Goal: Task Accomplishment & Management: Manage account settings

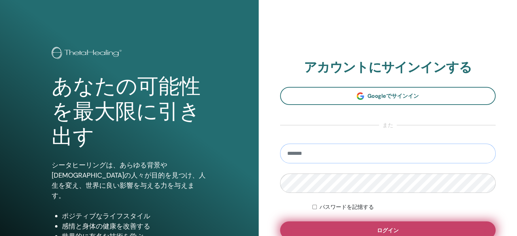
type input "**********"
click at [337, 231] on button "ログイン" at bounding box center [388, 230] width 216 height 18
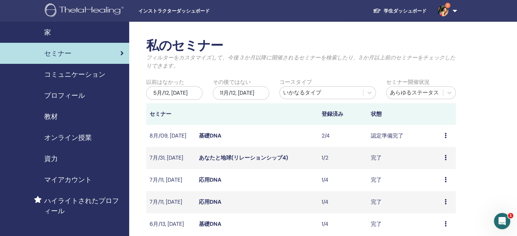
click at [441, 137] on td "プレビュー 編集 出席者 キャンセル" at bounding box center [448, 136] width 15 height 22
click at [447, 136] on div "プレビュー 編集 出席者 キャンセル" at bounding box center [448, 136] width 8 height 8
click at [210, 137] on link "基礎DNA" at bounding box center [210, 135] width 22 height 7
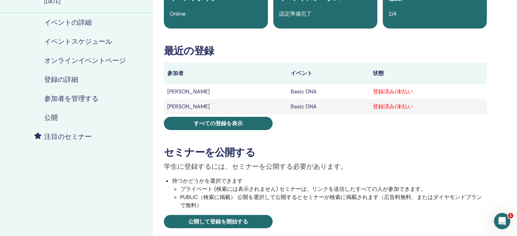
scroll to position [102, 0]
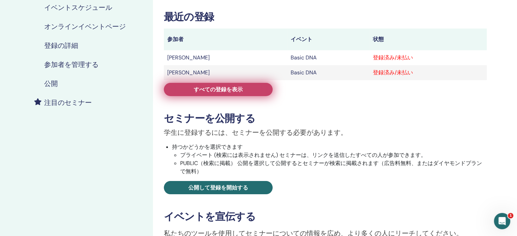
click at [219, 88] on span "すべての登録を表示" at bounding box center [218, 89] width 49 height 7
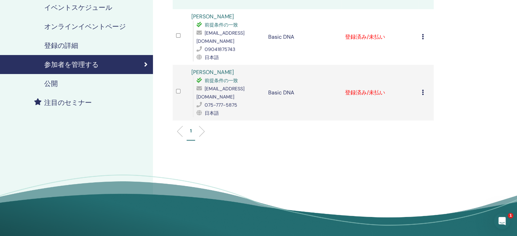
click at [421, 34] on icon at bounding box center [422, 36] width 2 height 5
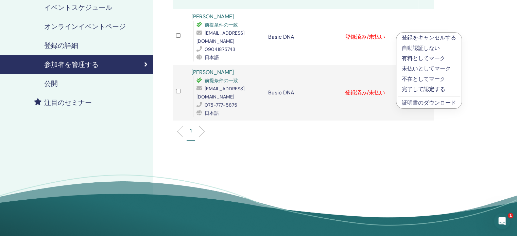
click at [418, 90] on p "完了して認定する" at bounding box center [428, 89] width 54 height 8
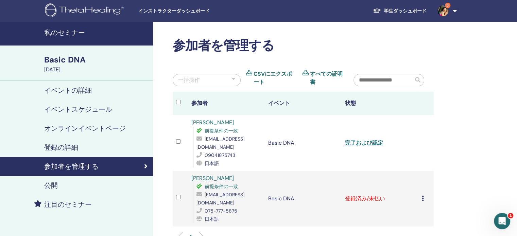
scroll to position [102, 0]
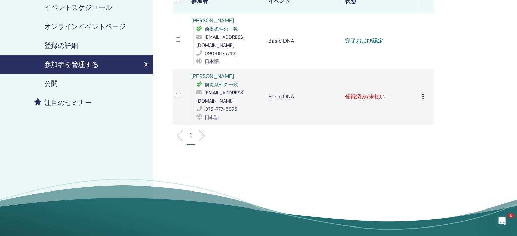
click at [421, 94] on icon at bounding box center [422, 96] width 2 height 5
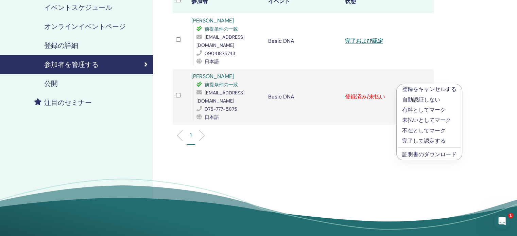
click at [430, 142] on p "完了して認定する" at bounding box center [429, 141] width 54 height 8
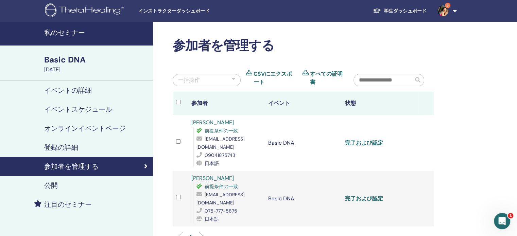
click at [452, 12] on link "3" at bounding box center [446, 11] width 28 height 22
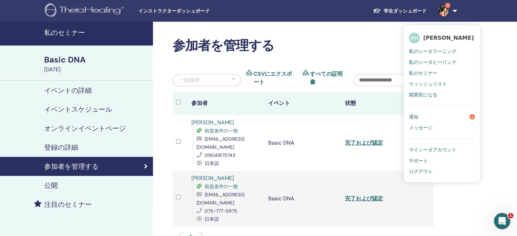
click at [416, 118] on span "通知" at bounding box center [414, 117] width 10 height 6
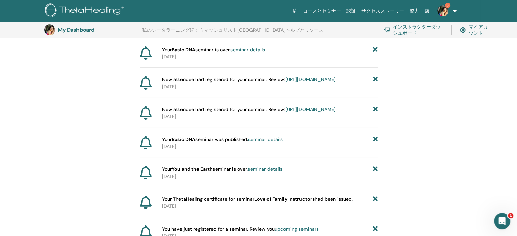
scroll to position [118, 0]
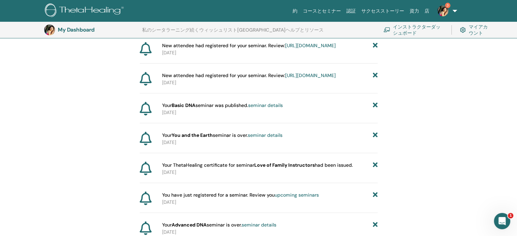
click at [276, 138] on link "seminar details" at bounding box center [265, 135] width 35 height 6
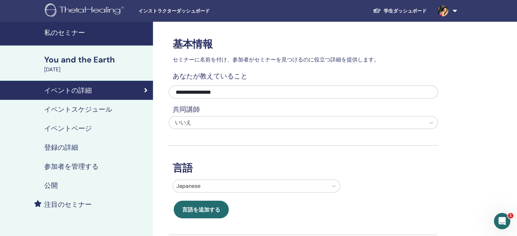
click at [67, 168] on h4 "参加者を管理する" at bounding box center [71, 166] width 54 height 8
